Goal: Share content

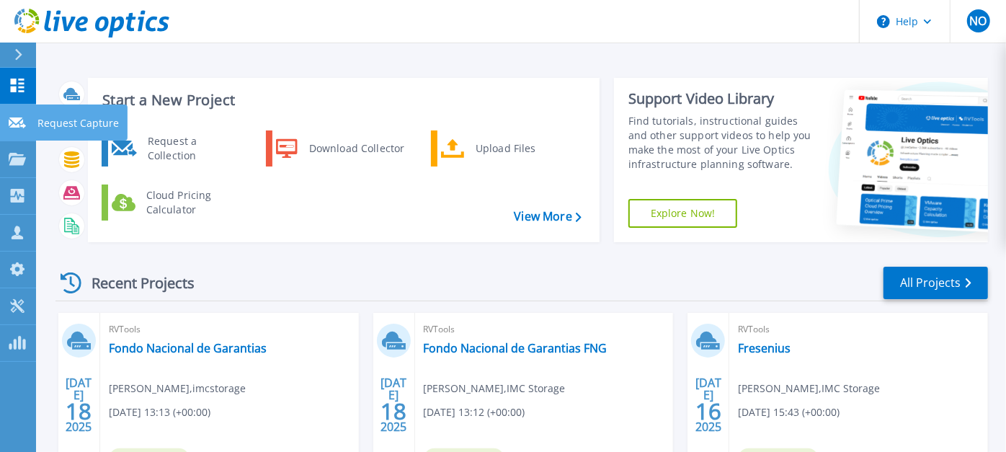
click at [22, 128] on icon at bounding box center [17, 123] width 17 height 11
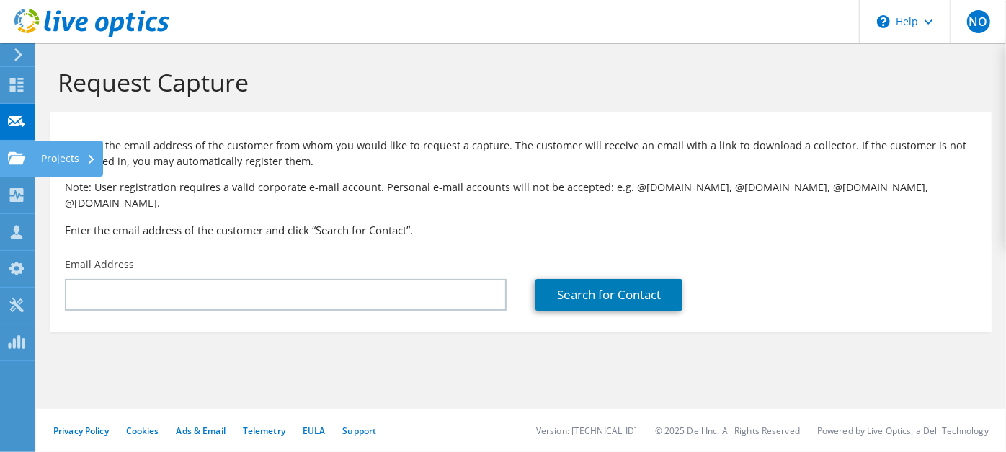
click at [14, 159] on use at bounding box center [16, 157] width 17 height 12
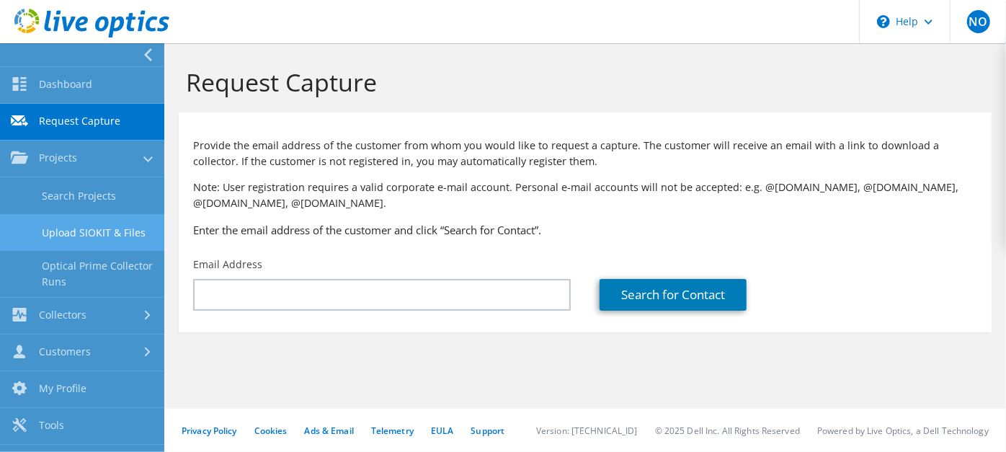
click at [76, 231] on link "Upload SIOKIT & Files" at bounding box center [82, 232] width 164 height 37
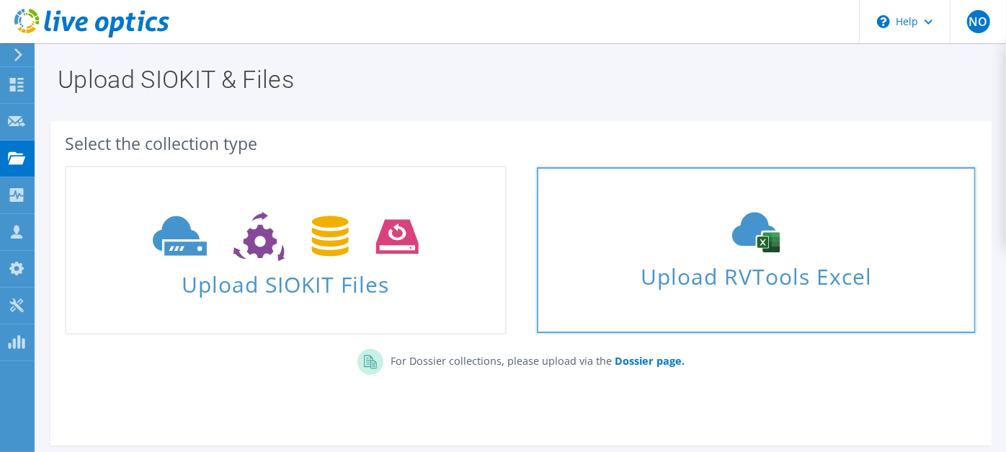
click at [622, 278] on span "Upload RVTools Excel" at bounding box center [756, 272] width 439 height 31
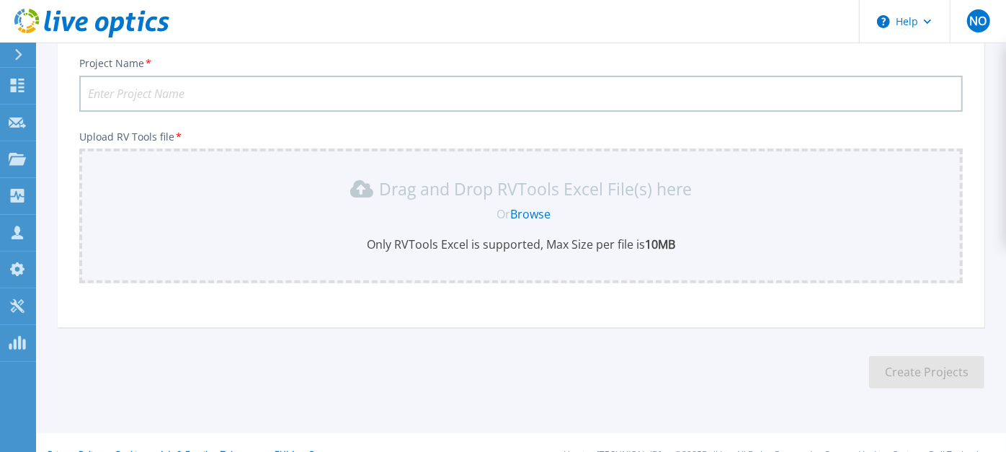
scroll to position [185, 0]
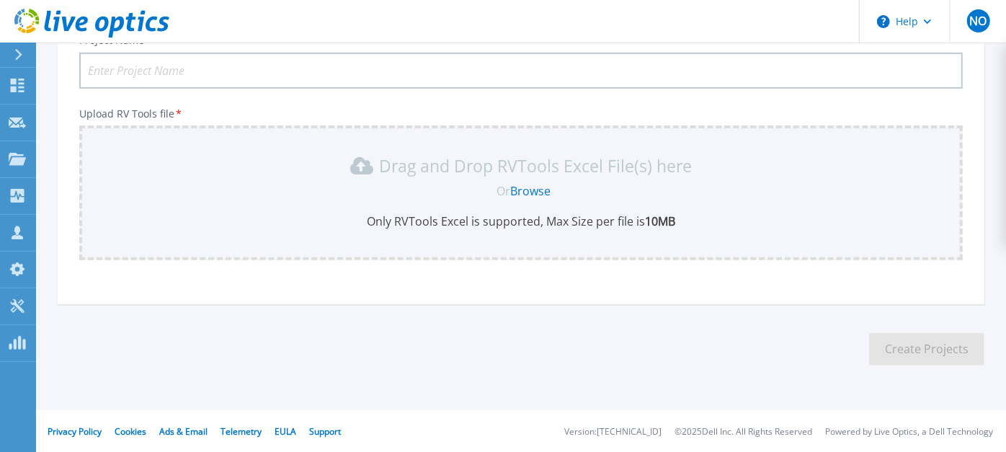
click at [536, 187] on link "Browse" at bounding box center [531, 191] width 40 height 16
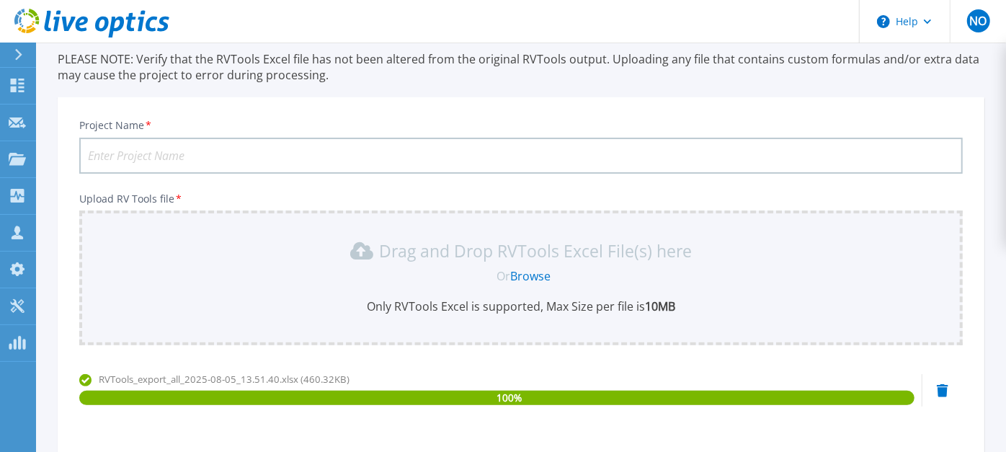
scroll to position [89, 0]
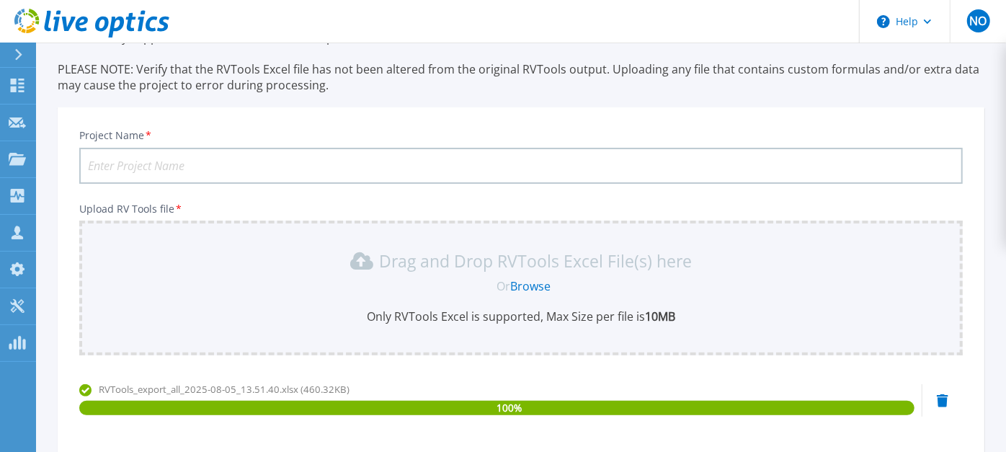
click at [335, 170] on input "Project Name *" at bounding box center [521, 166] width 884 height 36
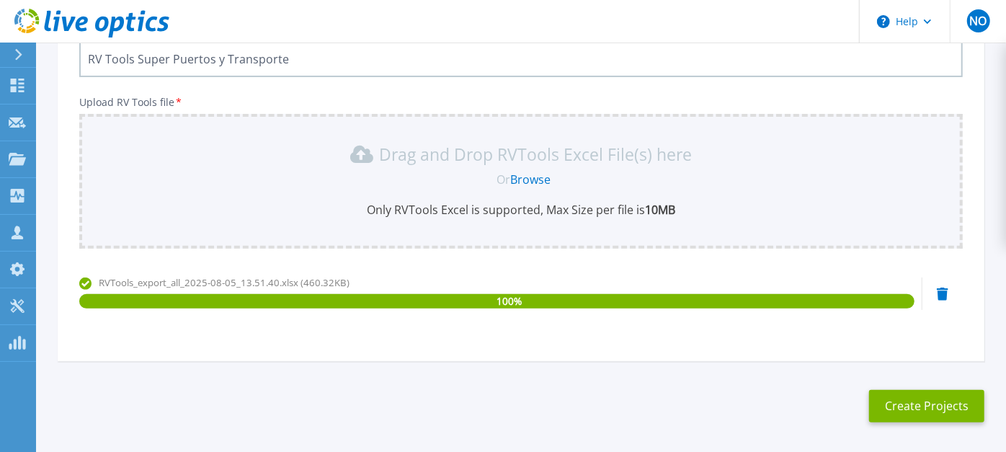
scroll to position [253, 0]
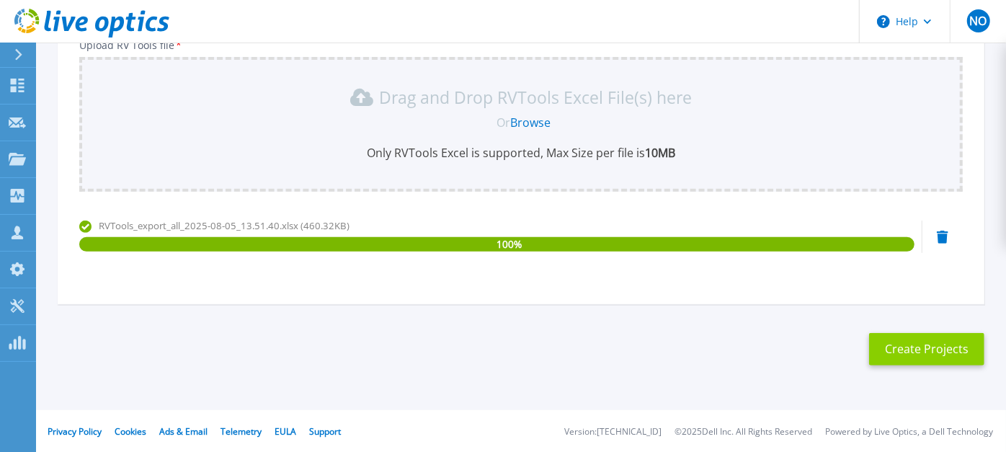
type input "RV Tools Super Puertos y Transporte"
click at [937, 347] on button "Create Projects" at bounding box center [926, 349] width 115 height 32
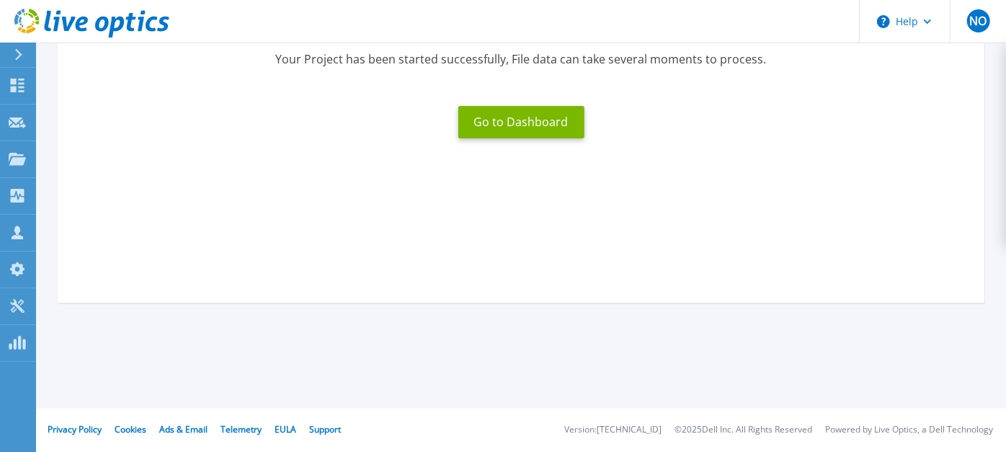
scroll to position [232, 0]
click at [536, 125] on button "Go to Dashboard" at bounding box center [522, 123] width 126 height 32
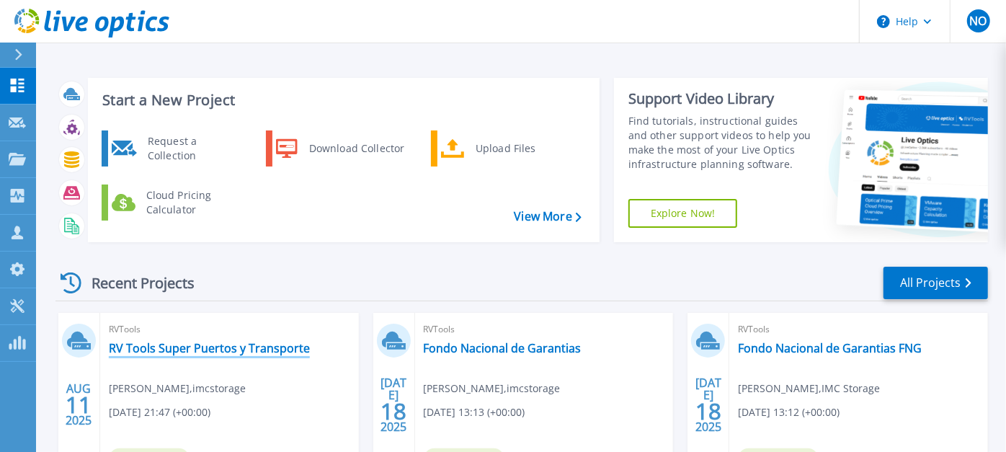
click at [270, 346] on link "RV Tools Super Puertos y Transporte" at bounding box center [209, 348] width 201 height 14
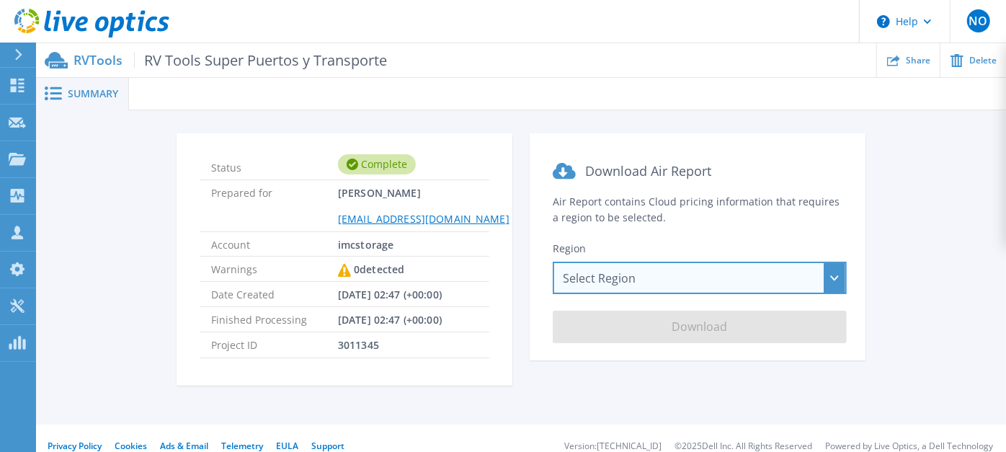
click at [839, 285] on div "Select Region [GEOGRAPHIC_DATA] ([GEOGRAPHIC_DATA]) [GEOGRAPHIC_DATA] ([GEOGRAP…" at bounding box center [700, 278] width 294 height 32
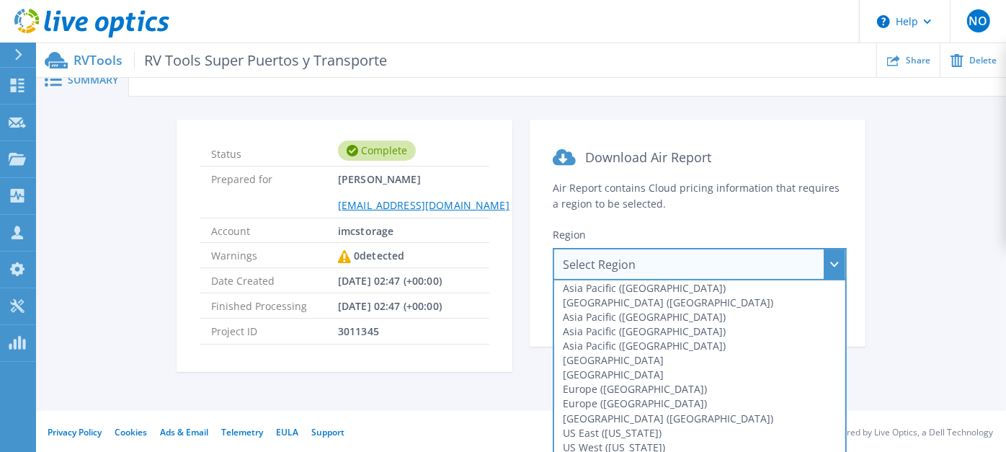
scroll to position [17, 0]
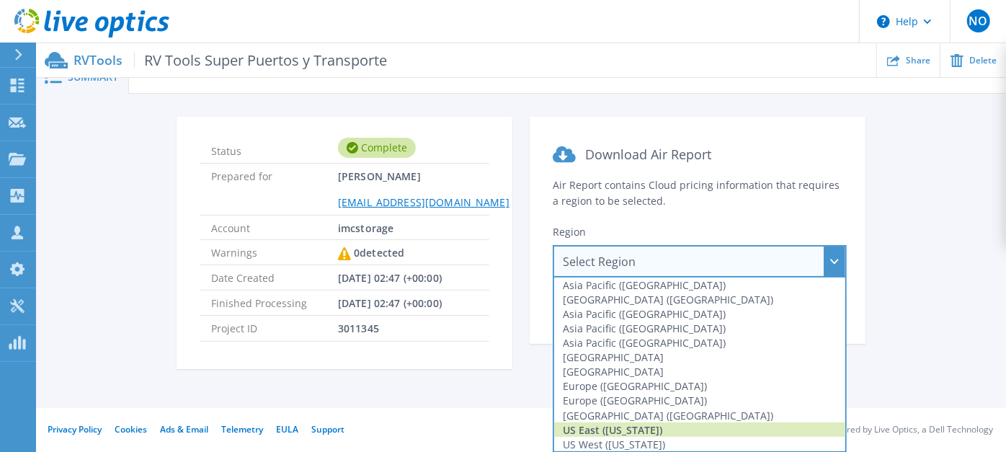
click at [665, 426] on div "US East ([US_STATE])" at bounding box center [699, 429] width 291 height 14
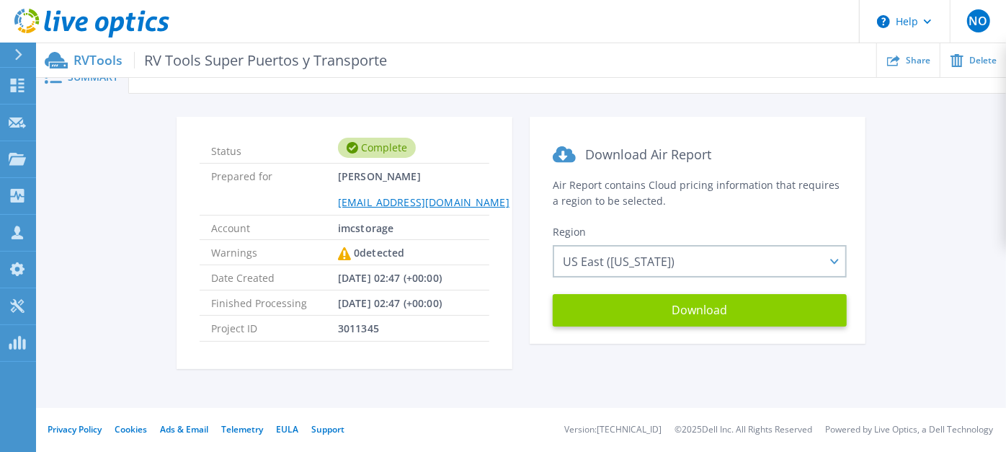
click at [679, 315] on button "Download" at bounding box center [700, 310] width 294 height 32
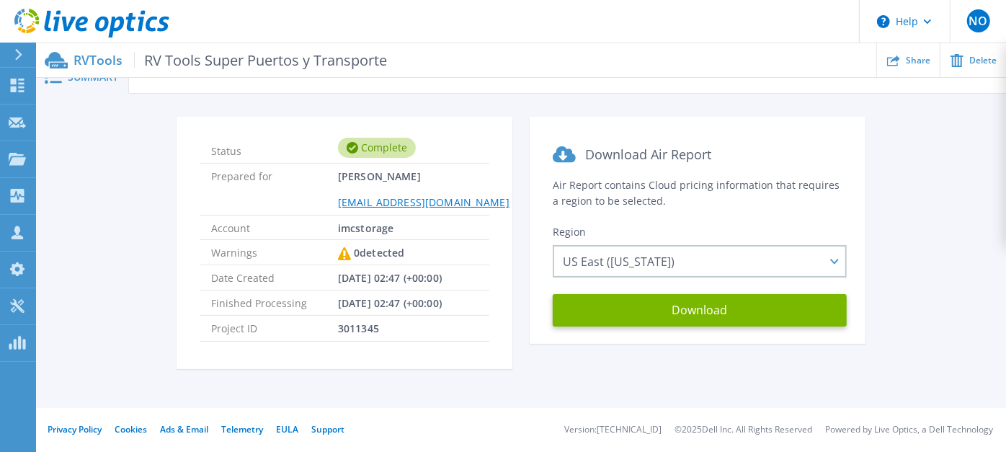
click at [93, 187] on div "Status Complete Prepared for [PERSON_NAME] [PERSON_NAME][EMAIL_ADDRESS][DOMAIN_…" at bounding box center [521, 252] width 927 height 270
click at [898, 69] on div "Share" at bounding box center [908, 60] width 63 height 34
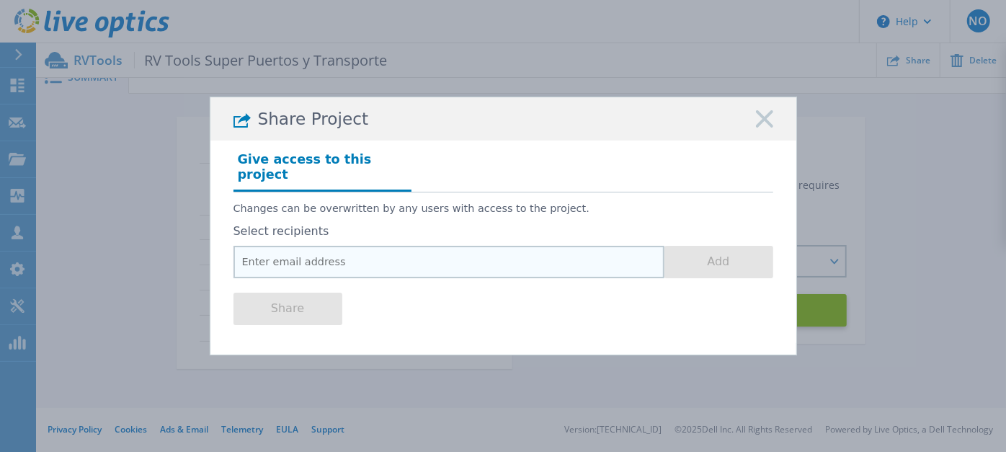
click at [433, 251] on input "email" at bounding box center [449, 262] width 431 height 32
type input "n"
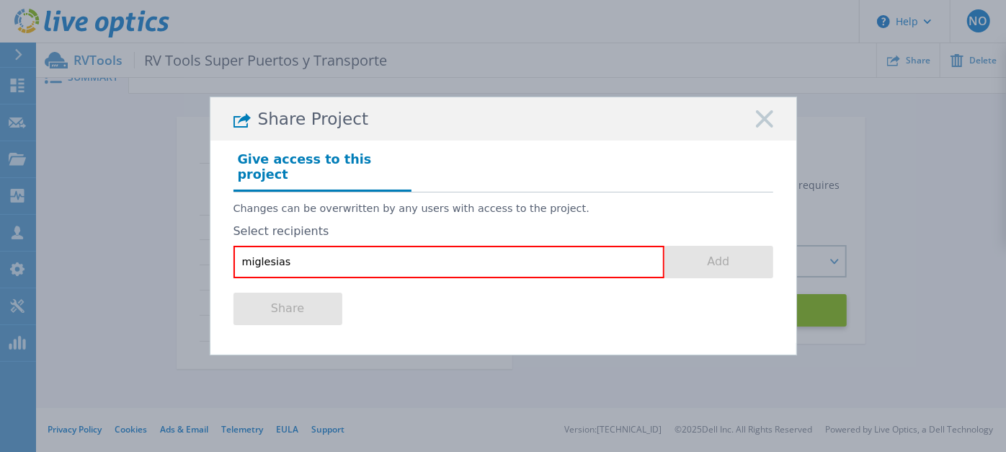
click at [498, 295] on div "Share" at bounding box center [504, 307] width 540 height 58
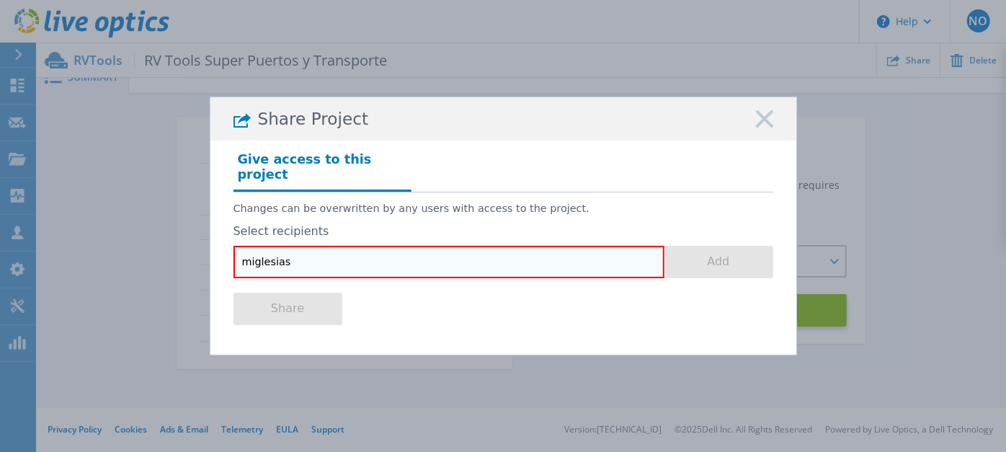
click at [454, 260] on input "miglesias" at bounding box center [449, 262] width 431 height 32
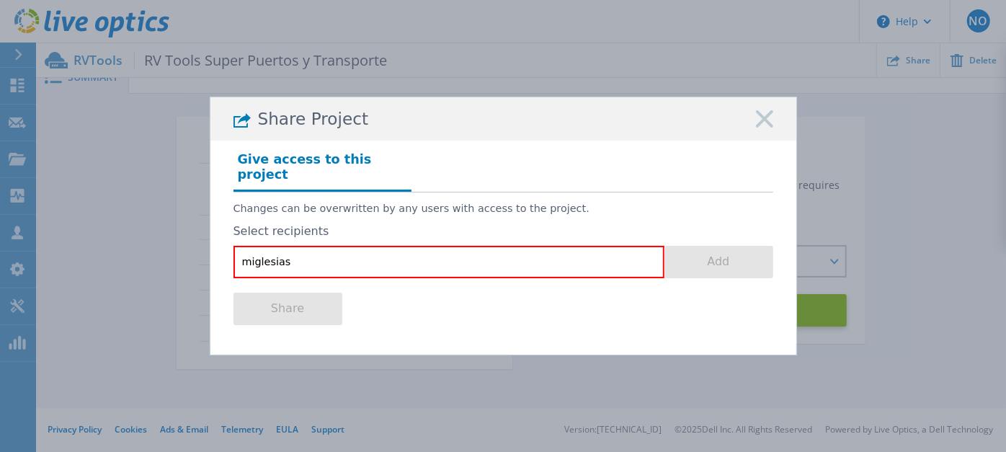
click at [580, 325] on div "Share" at bounding box center [504, 307] width 540 height 58
click at [448, 304] on div "Share" at bounding box center [504, 307] width 540 height 58
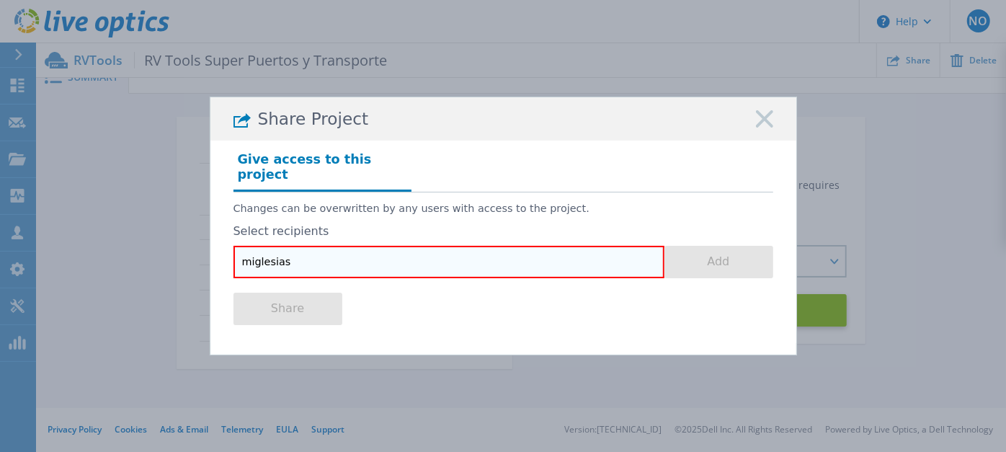
click at [420, 261] on input "miglesias" at bounding box center [449, 262] width 431 height 32
paste input "@"
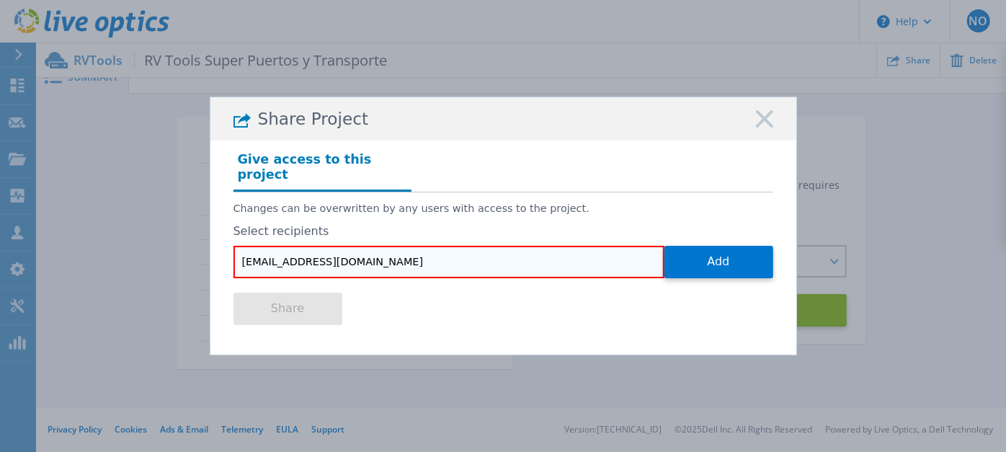
type input "[EMAIL_ADDRESS][DOMAIN_NAME]"
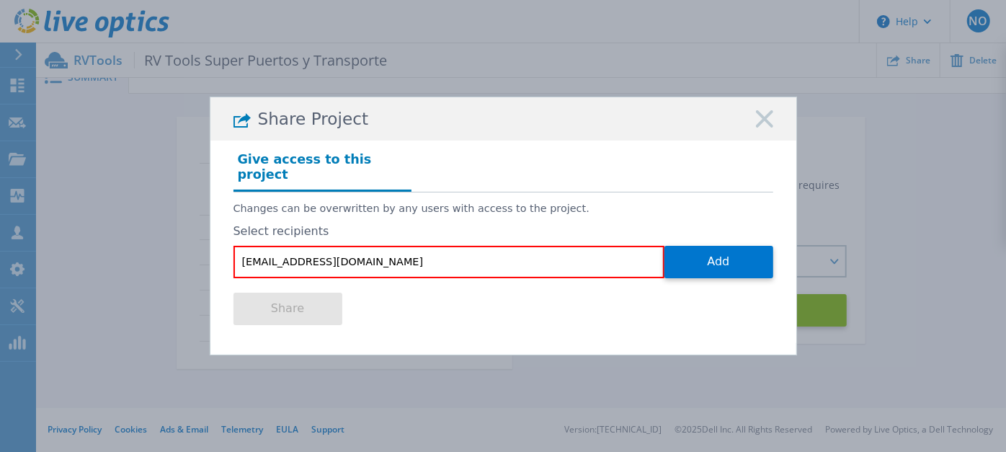
click at [424, 293] on div "Share" at bounding box center [504, 307] width 540 height 58
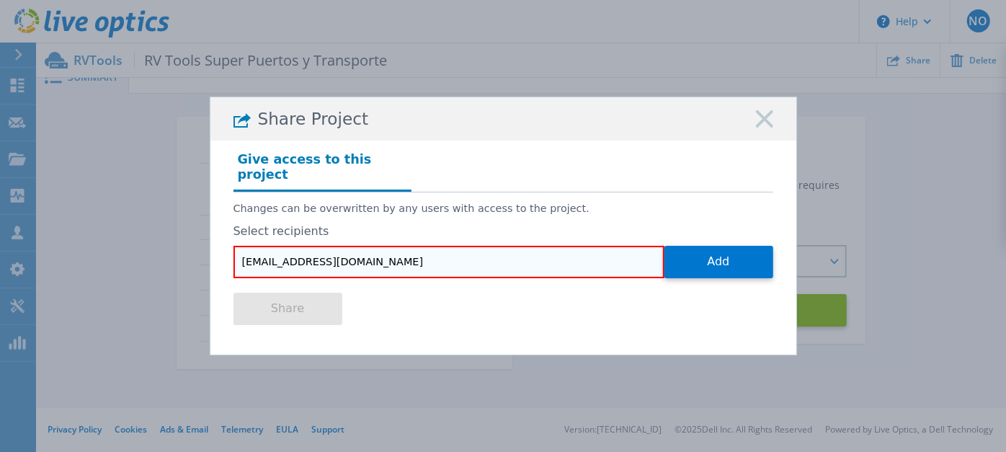
click at [383, 257] on input "[EMAIL_ADDRESS][DOMAIN_NAME]" at bounding box center [449, 262] width 431 height 32
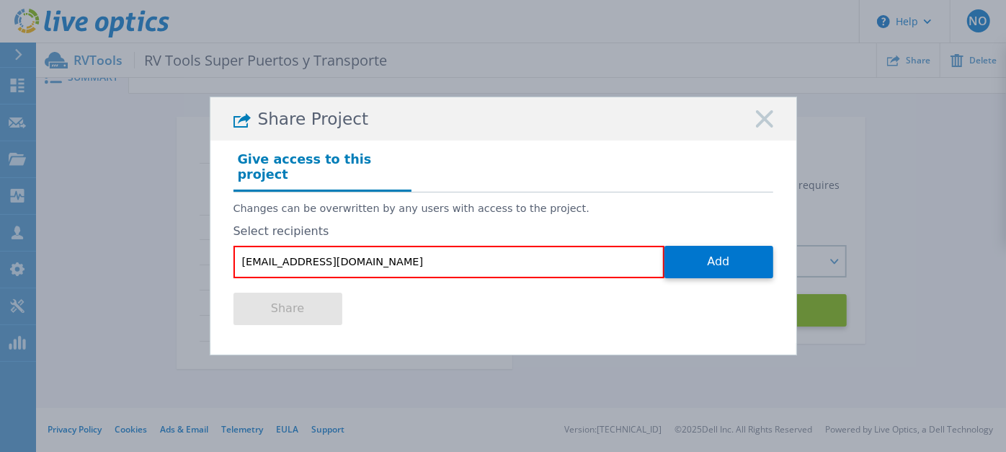
click at [371, 304] on div "Share" at bounding box center [504, 307] width 540 height 58
click at [694, 249] on button "Add" at bounding box center [719, 262] width 109 height 32
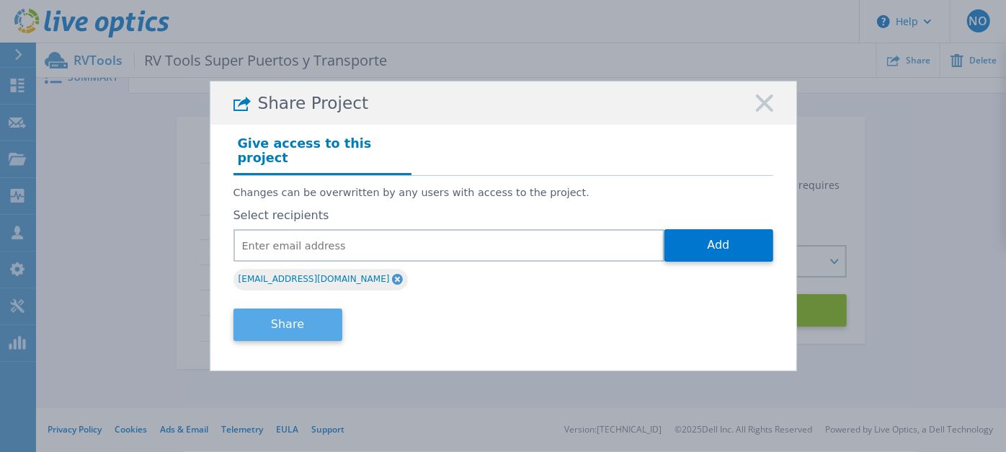
click at [292, 326] on button "Share" at bounding box center [288, 325] width 109 height 32
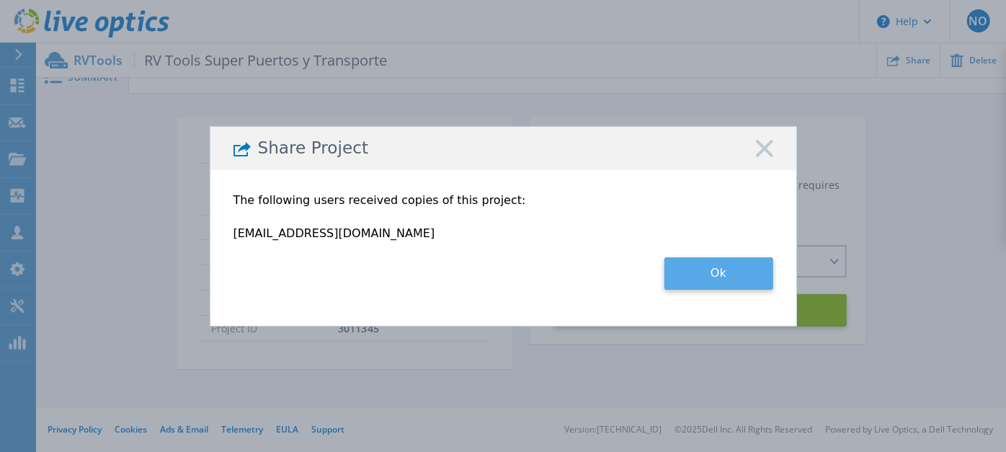
click at [733, 278] on button "Ok" at bounding box center [719, 273] width 109 height 32
